Goal: Task Accomplishment & Management: Use online tool/utility

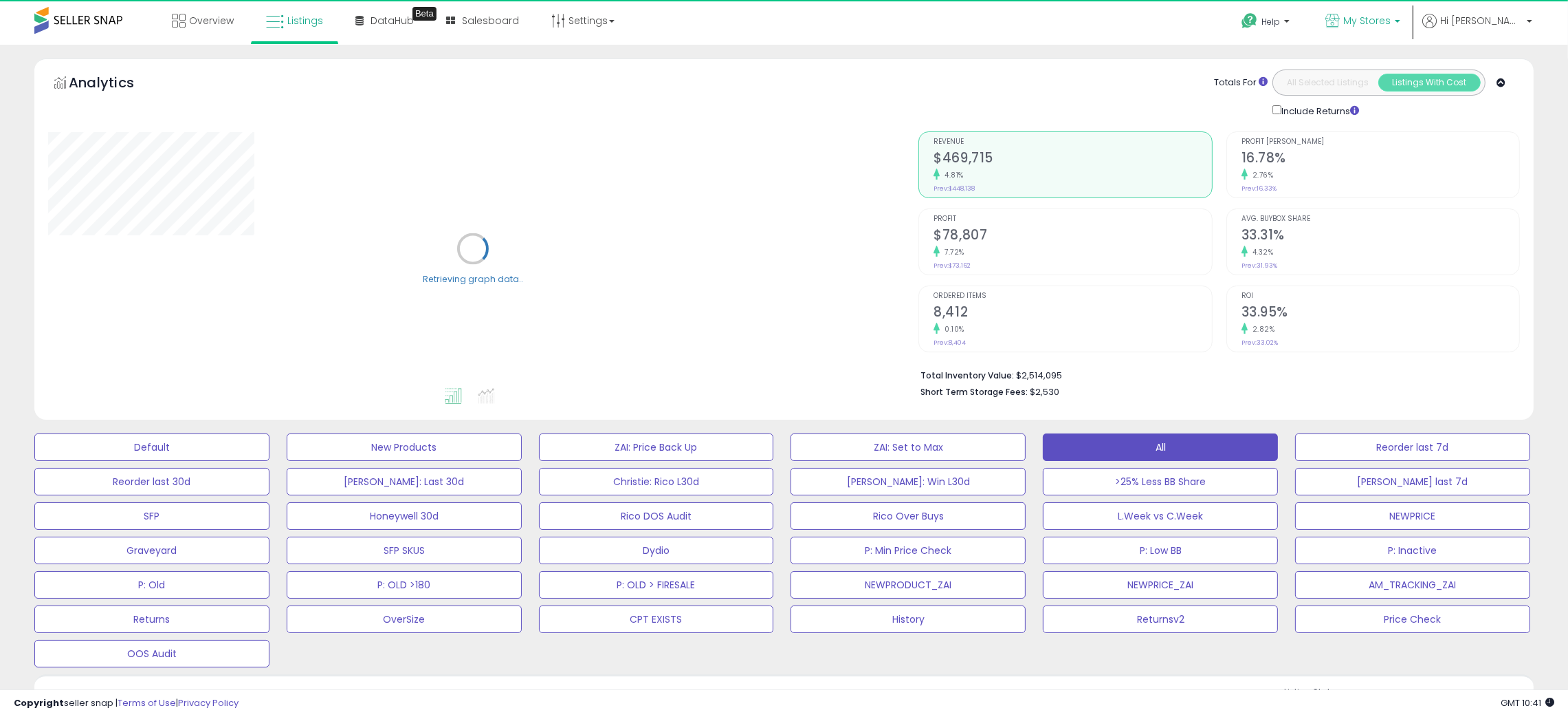
click at [1391, 24] on span "My Stores" at bounding box center [1366, 20] width 48 height 14
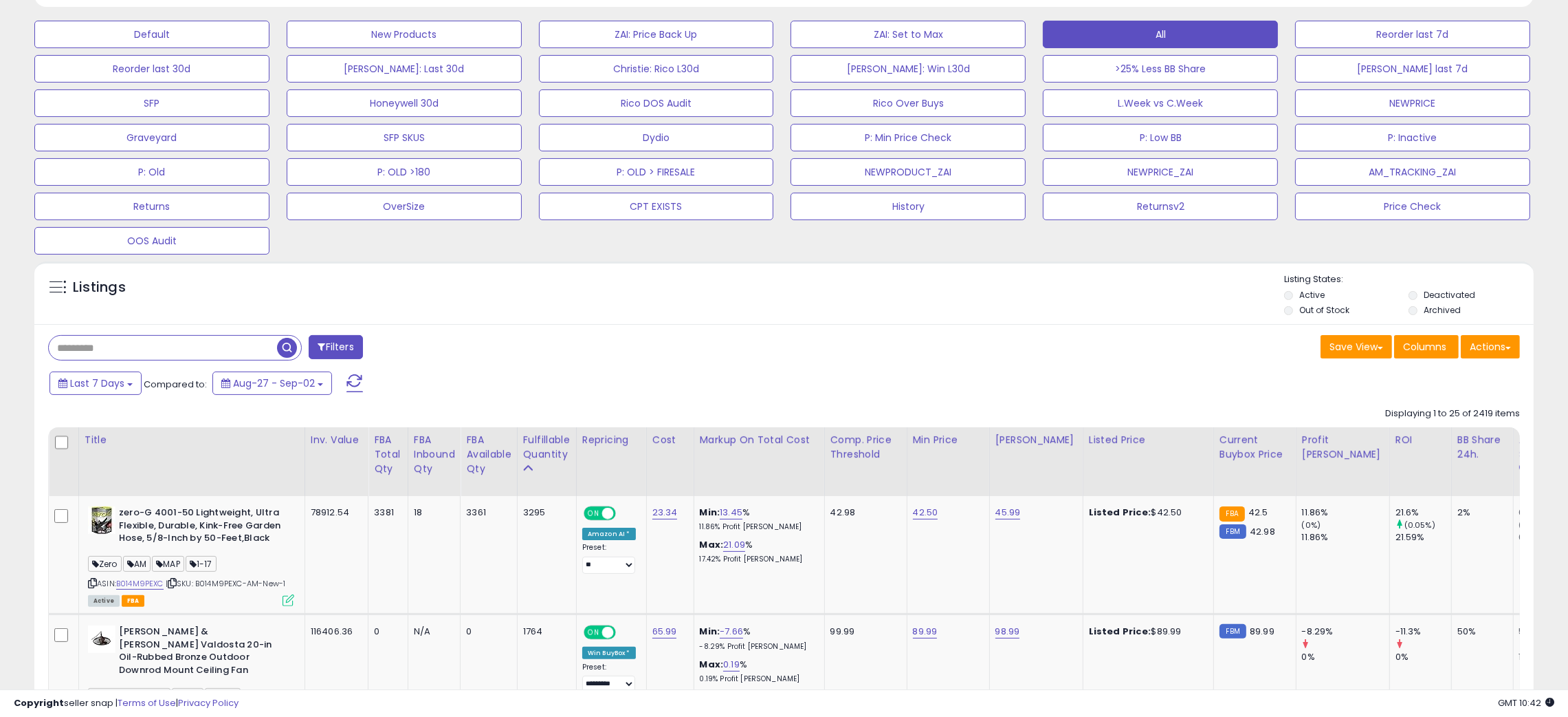
scroll to position [282, 871]
click at [1207, 311] on div "Listings" at bounding box center [784, 296] width 1500 height 47
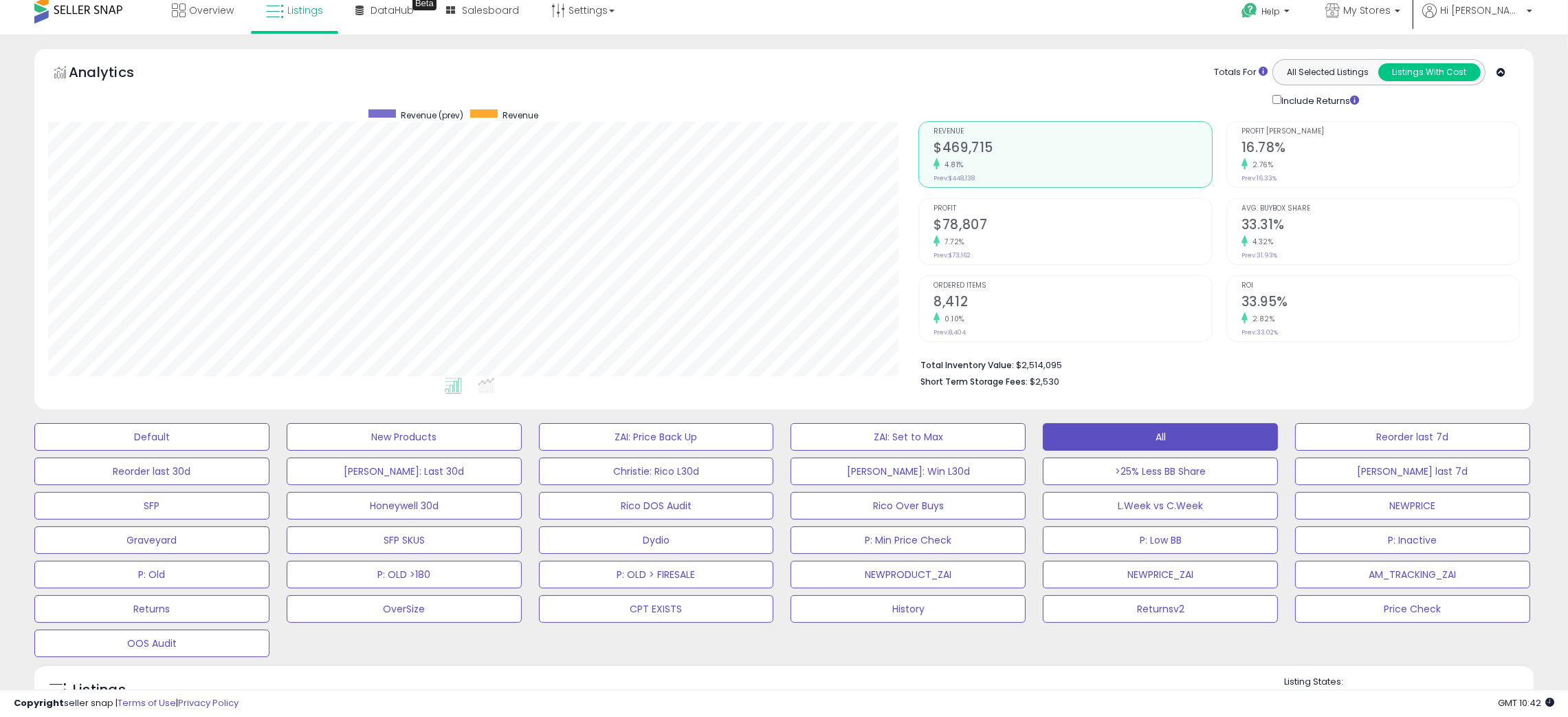
scroll to position [0, 0]
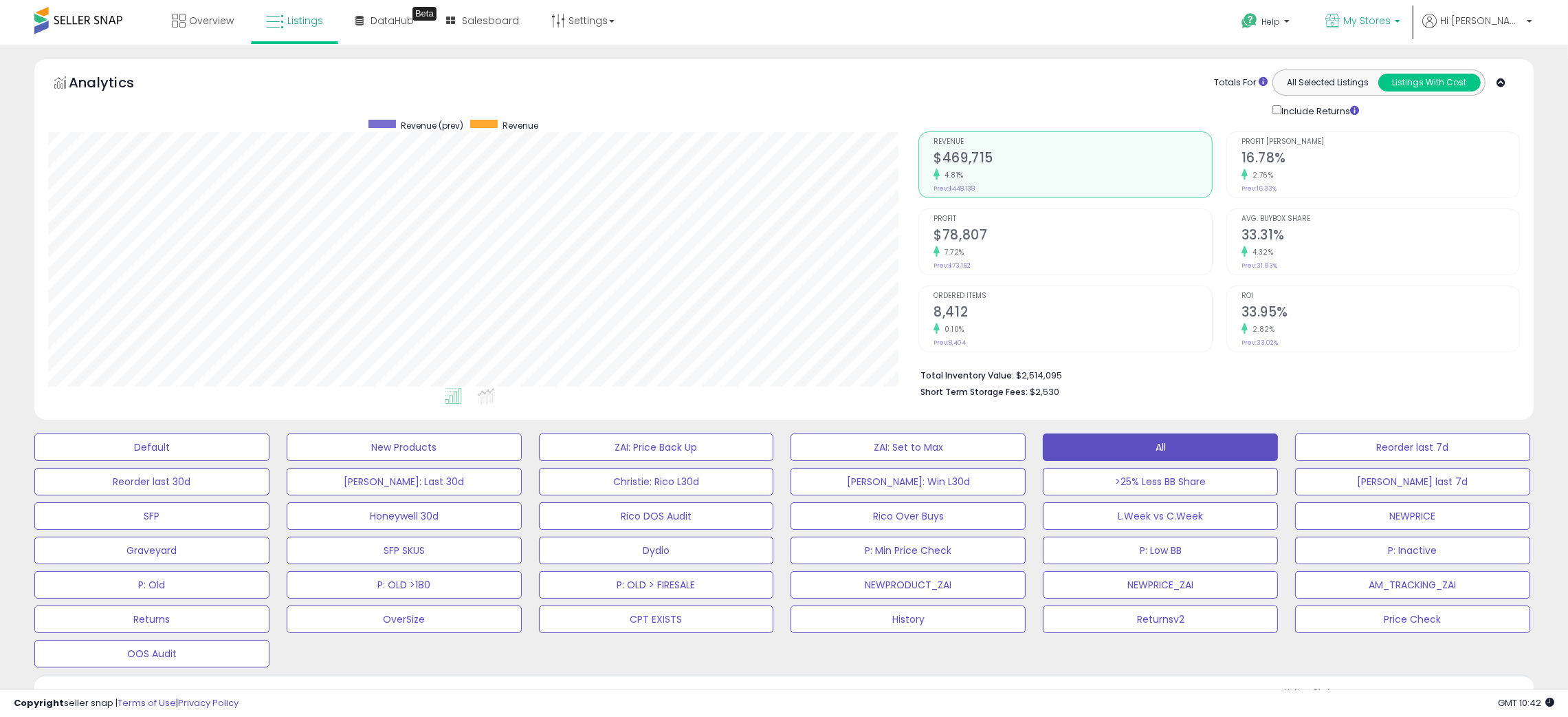
click at [1391, 18] on span "My Stores" at bounding box center [1366, 20] width 48 height 14
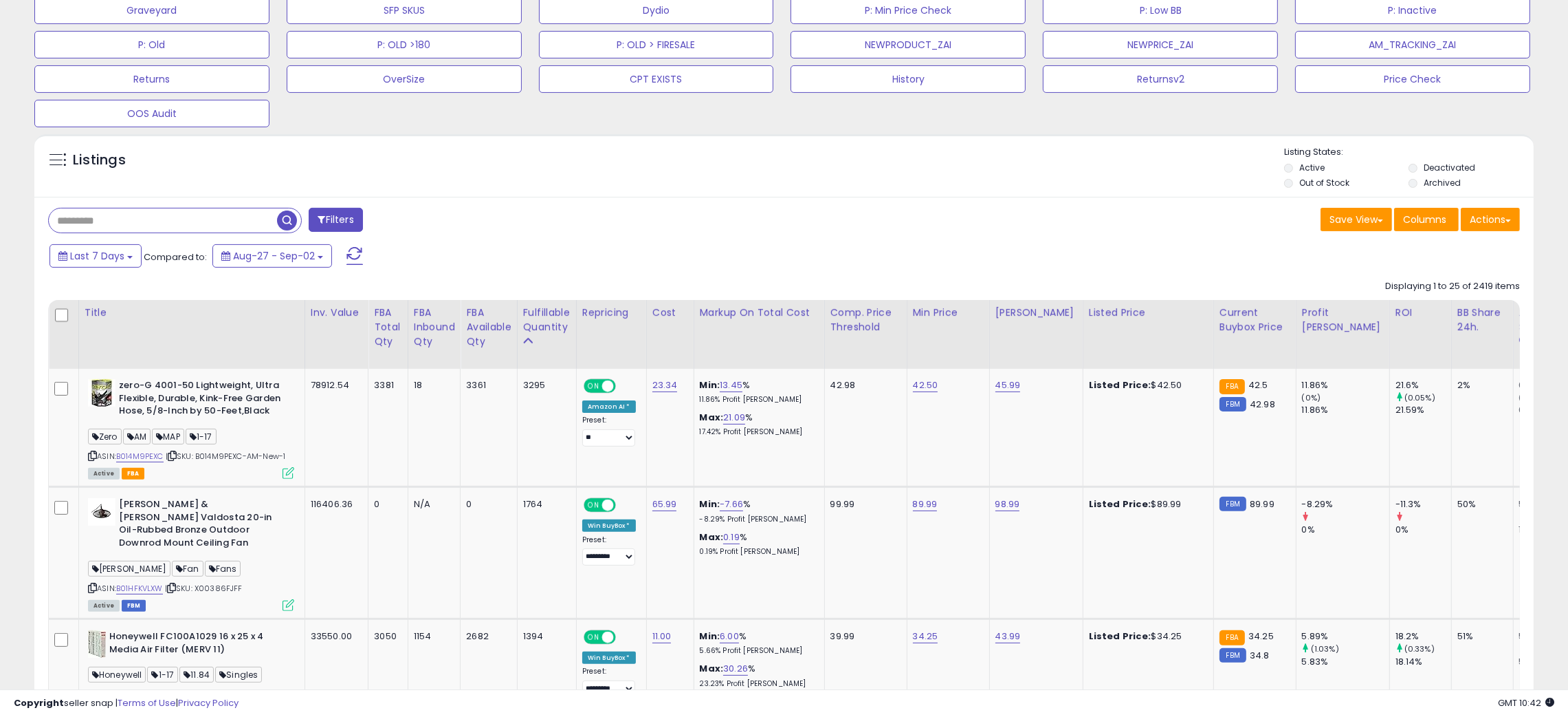
scroll to position [619, 0]
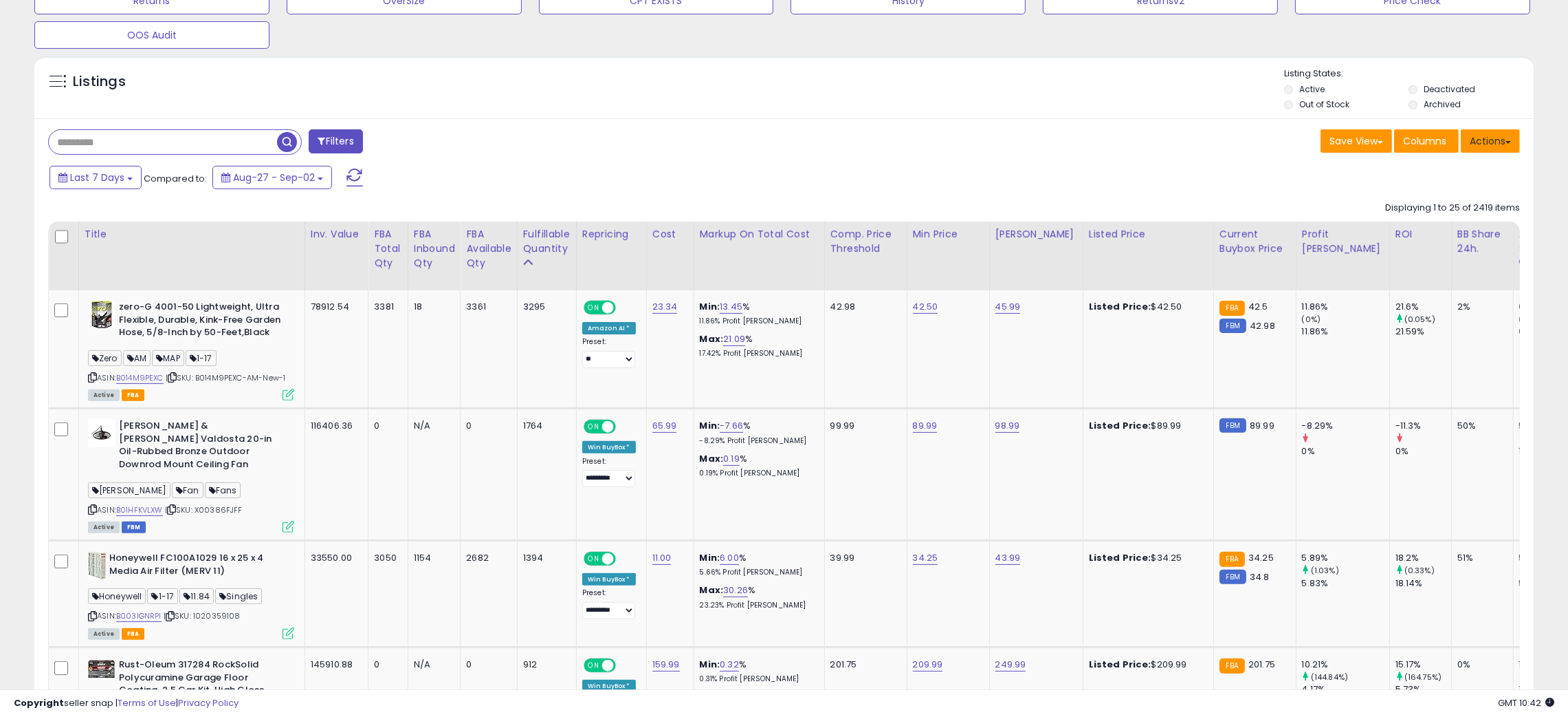
click at [1490, 142] on button "Actions" at bounding box center [1490, 141] width 59 height 23
click at [1434, 217] on ul "Import Export Visible Columns Export All Columns Export Related Asins" at bounding box center [1436, 211] width 168 height 111
click at [1495, 146] on button "Actions" at bounding box center [1490, 141] width 59 height 23
click at [1437, 228] on link "Export All Columns" at bounding box center [1435, 229] width 151 height 21
